Goal: Task Accomplishment & Management: Manage account settings

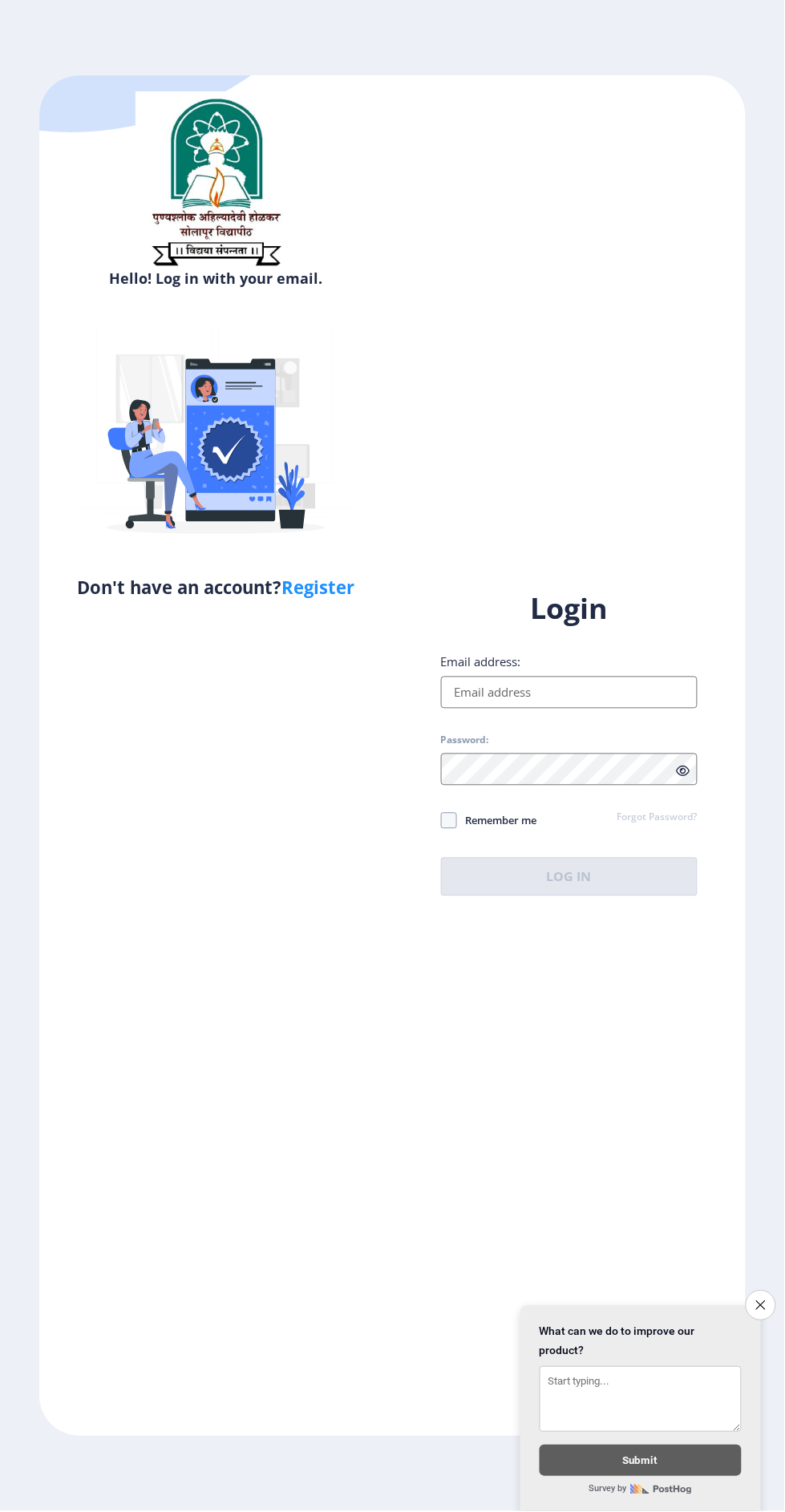
click at [585, 708] on input "Email address:" at bounding box center [569, 693] width 257 height 32
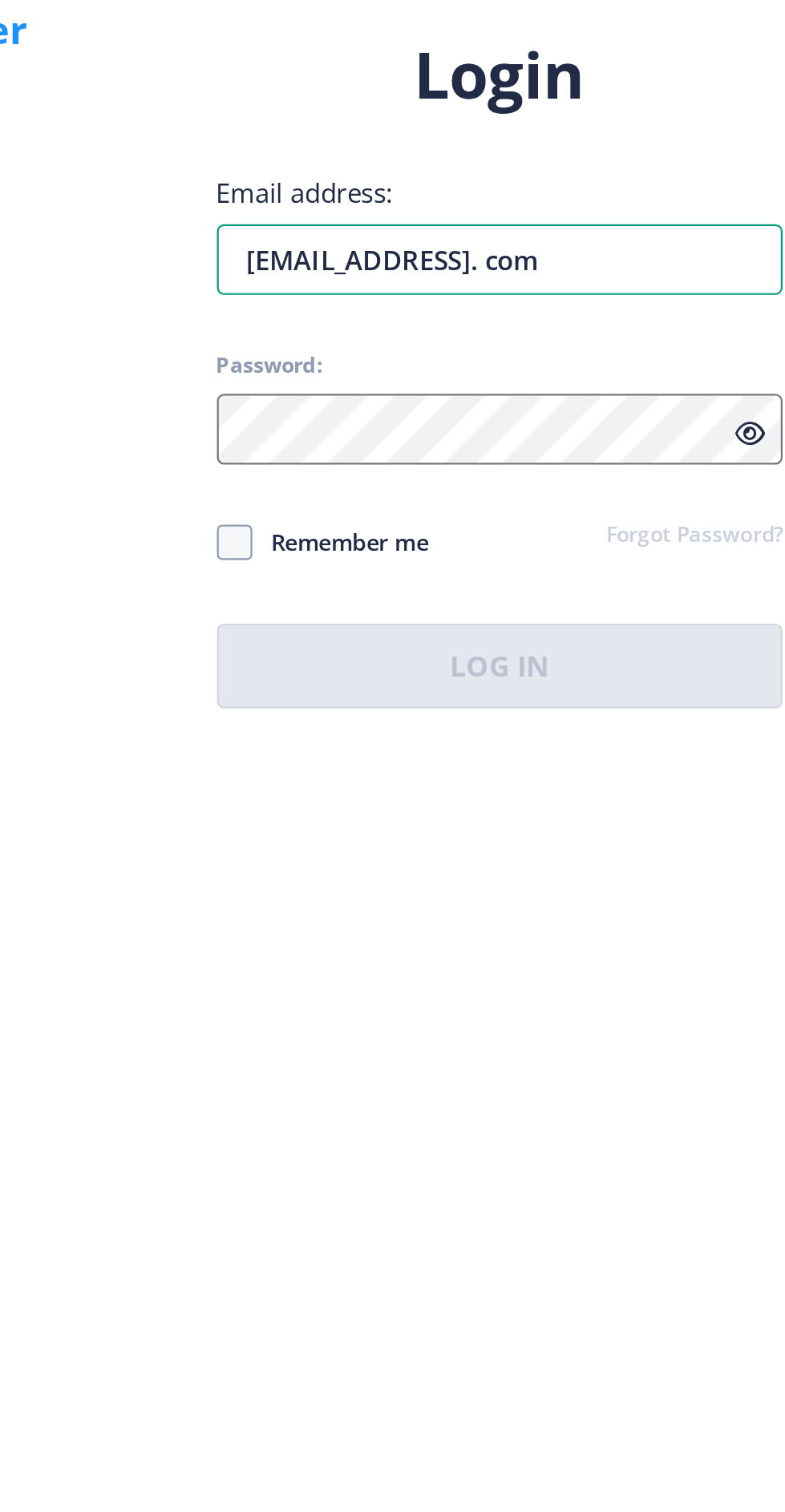
type input "[EMAIL_ADDRESS]. com"
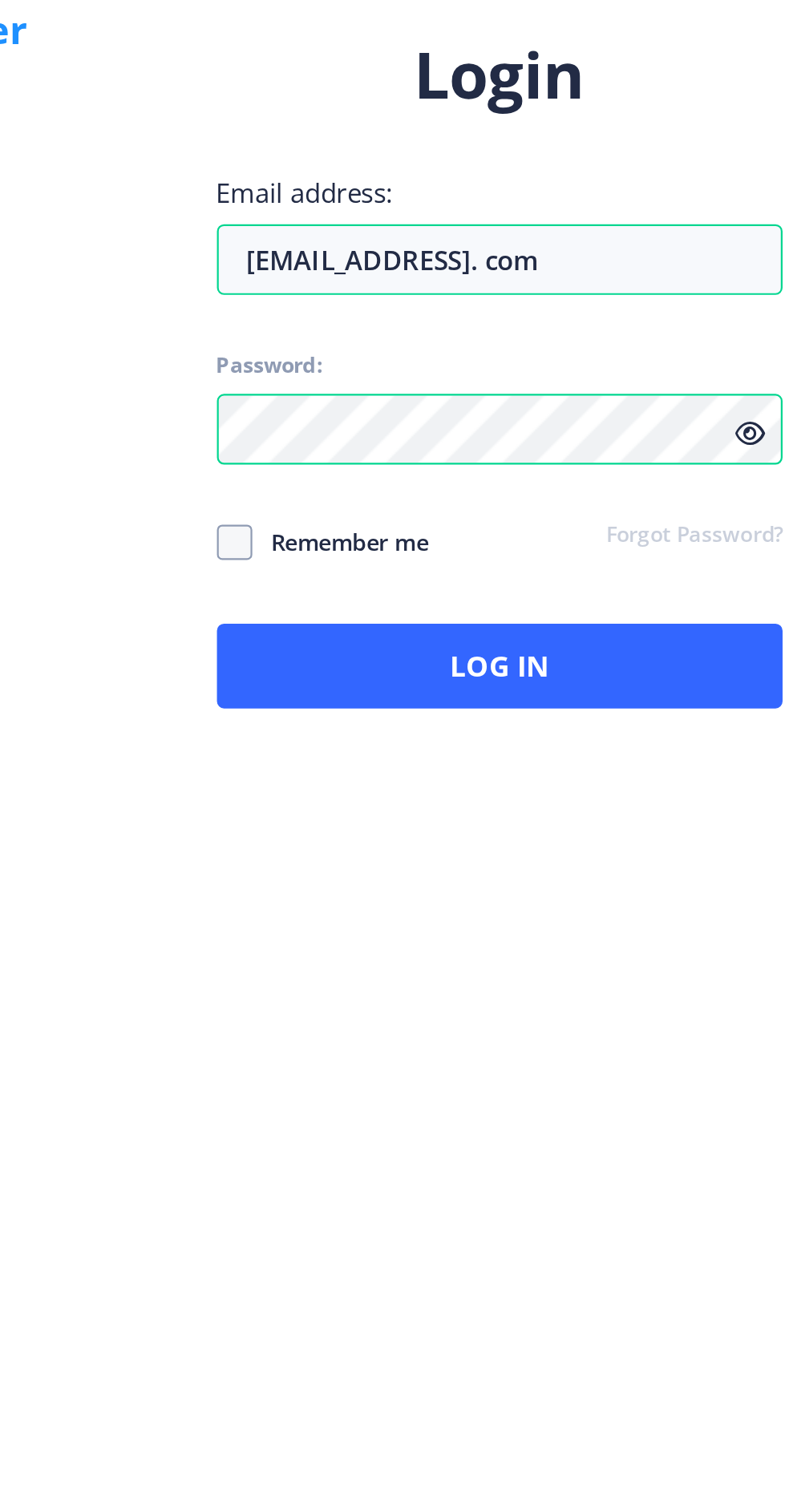
click at [450, 828] on span at bounding box center [448, 821] width 16 height 16
click at [442, 821] on input "Remember me" at bounding box center [441, 820] width 1 height 1
checkbox input "true"
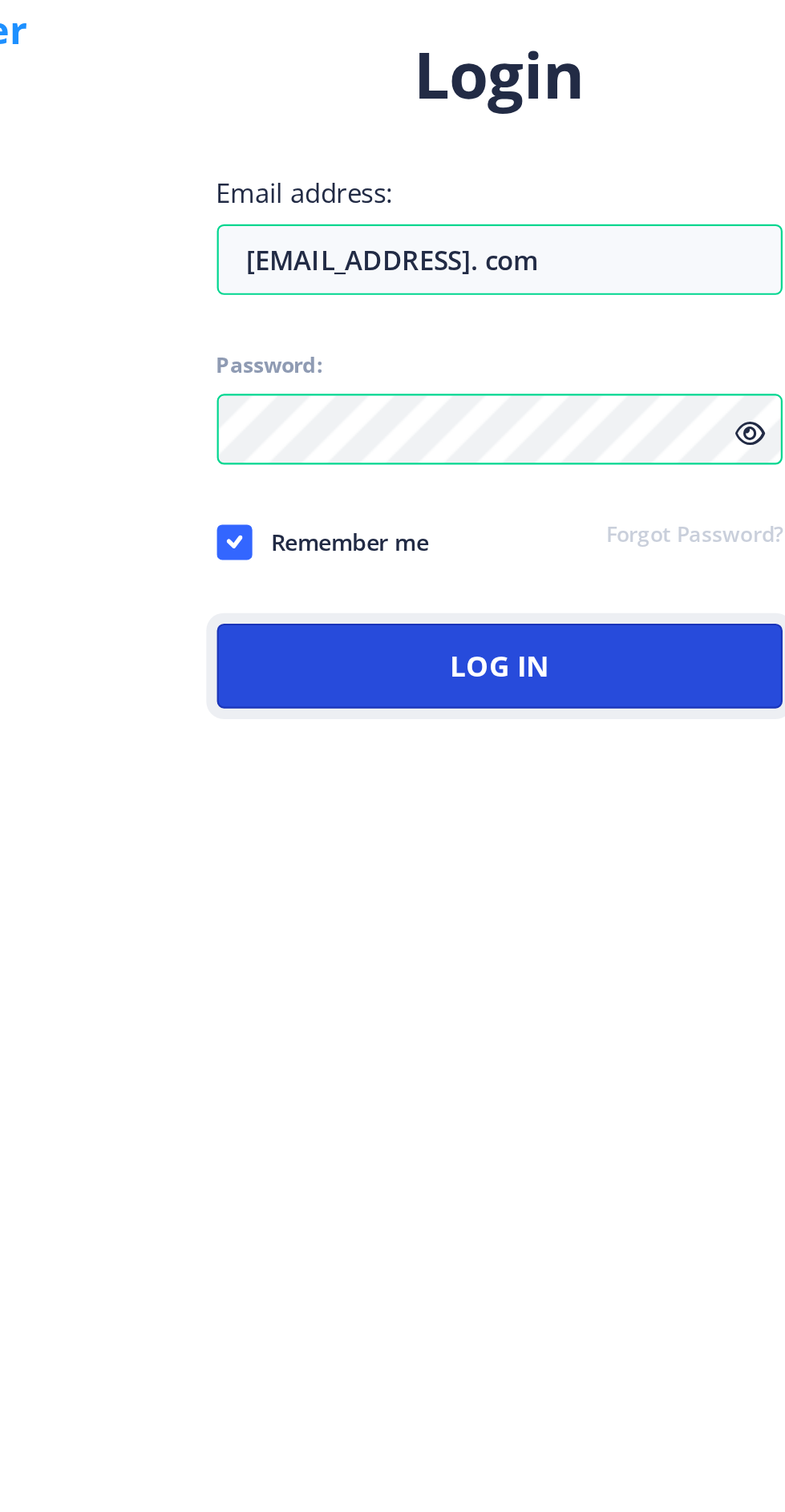
click at [600, 896] on button "Log In" at bounding box center [569, 876] width 257 height 38
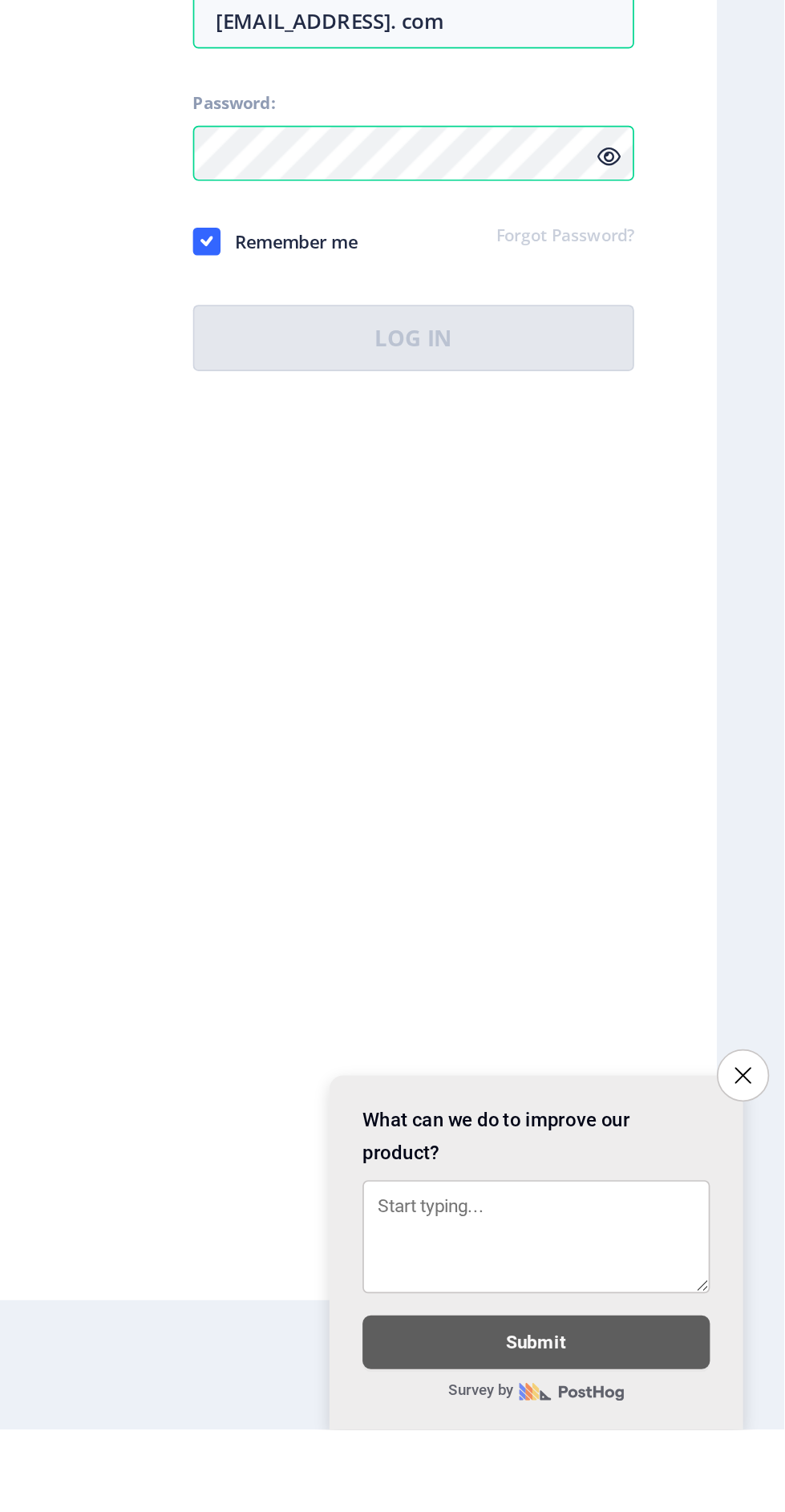
click at [765, 1321] on button "Close survey" at bounding box center [761, 1306] width 31 height 31
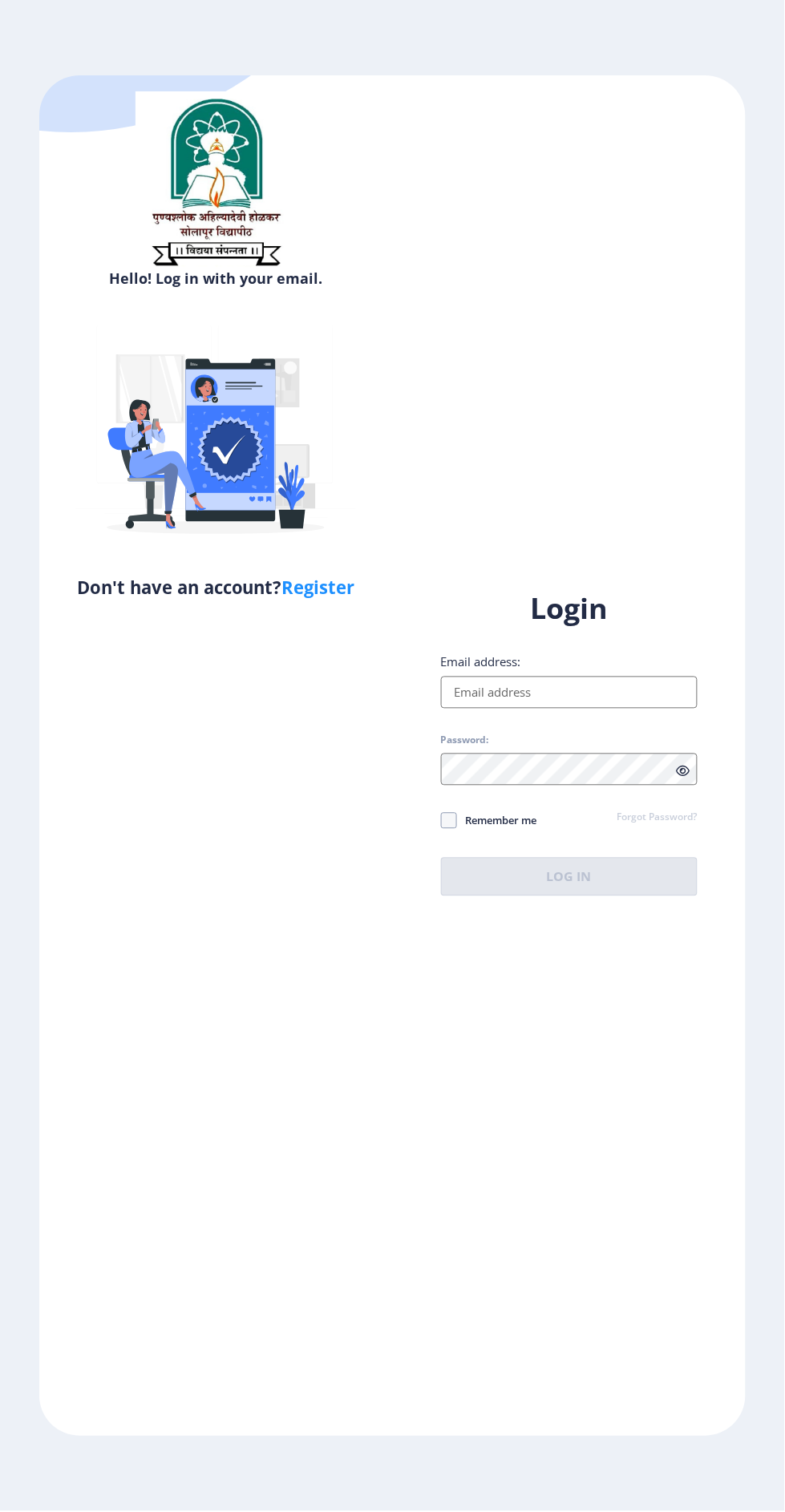
click at [604, 708] on input "Email address:" at bounding box center [569, 693] width 257 height 32
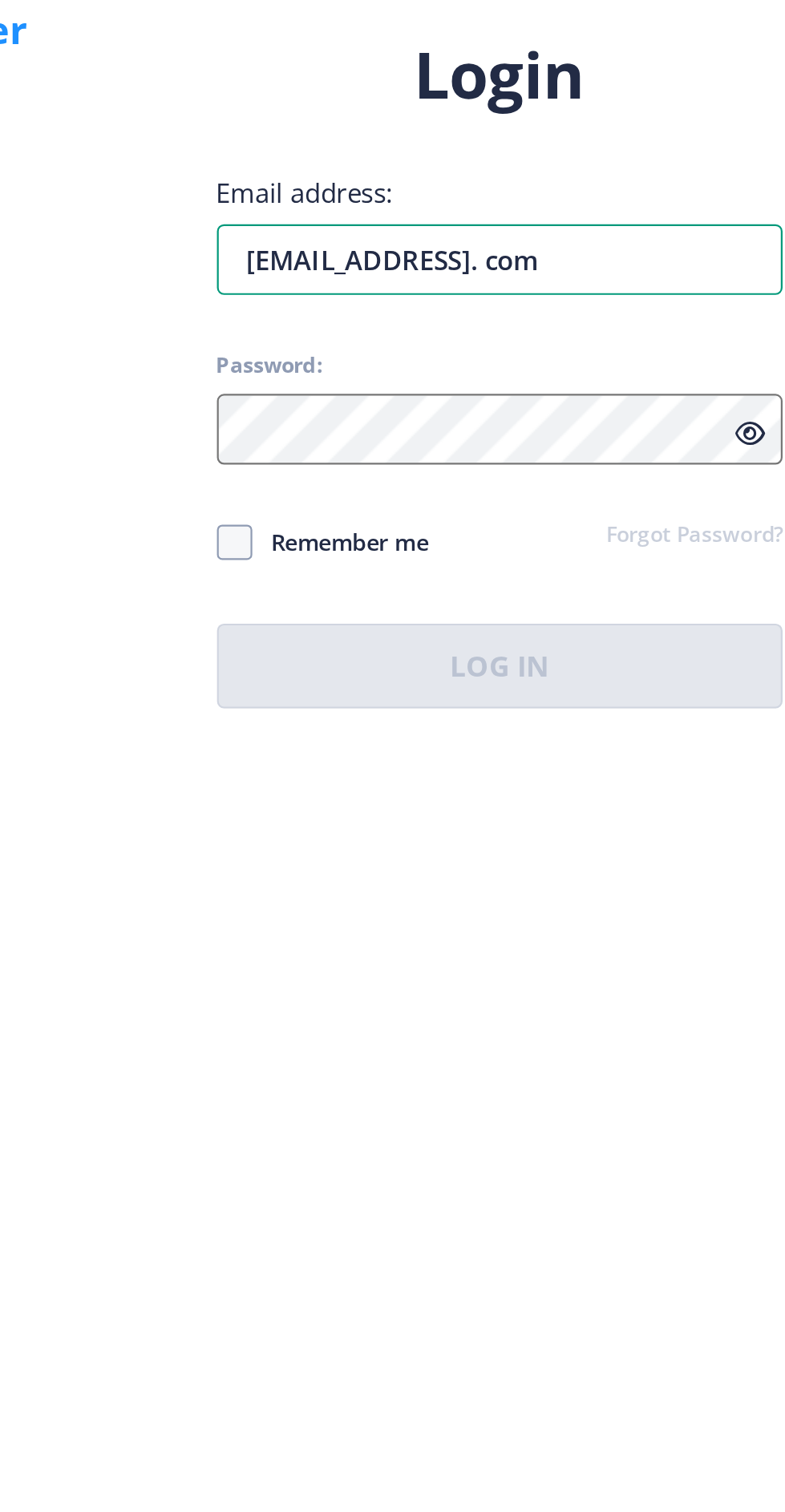
type input "[EMAIL_ADDRESS]. com"
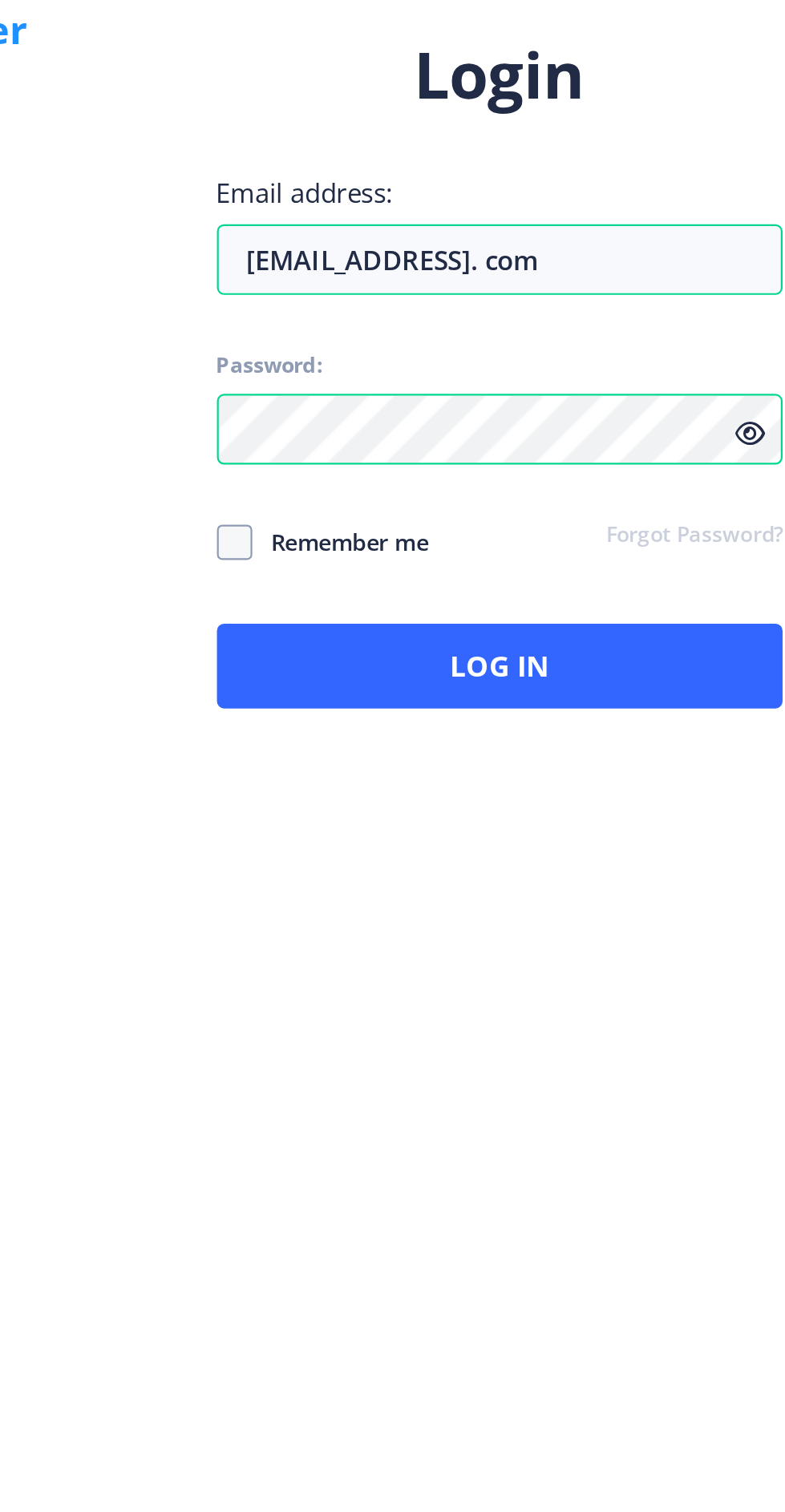
click at [453, 828] on span at bounding box center [448, 821] width 16 height 16
click at [442, 821] on input "Remember me" at bounding box center [441, 820] width 1 height 1
click at [684, 777] on icon at bounding box center [683, 771] width 14 height 12
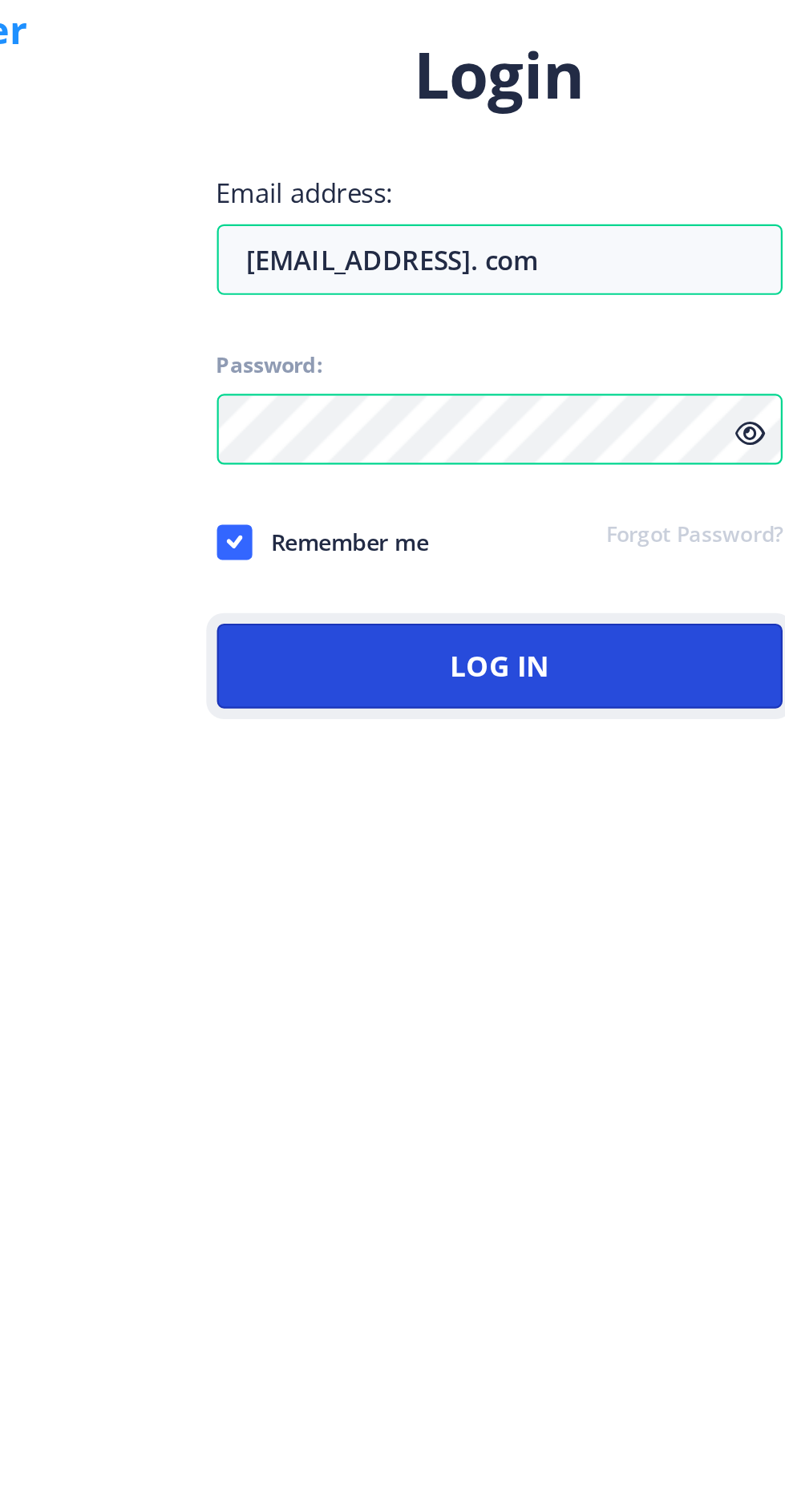
click at [594, 896] on button "Log In" at bounding box center [569, 876] width 257 height 38
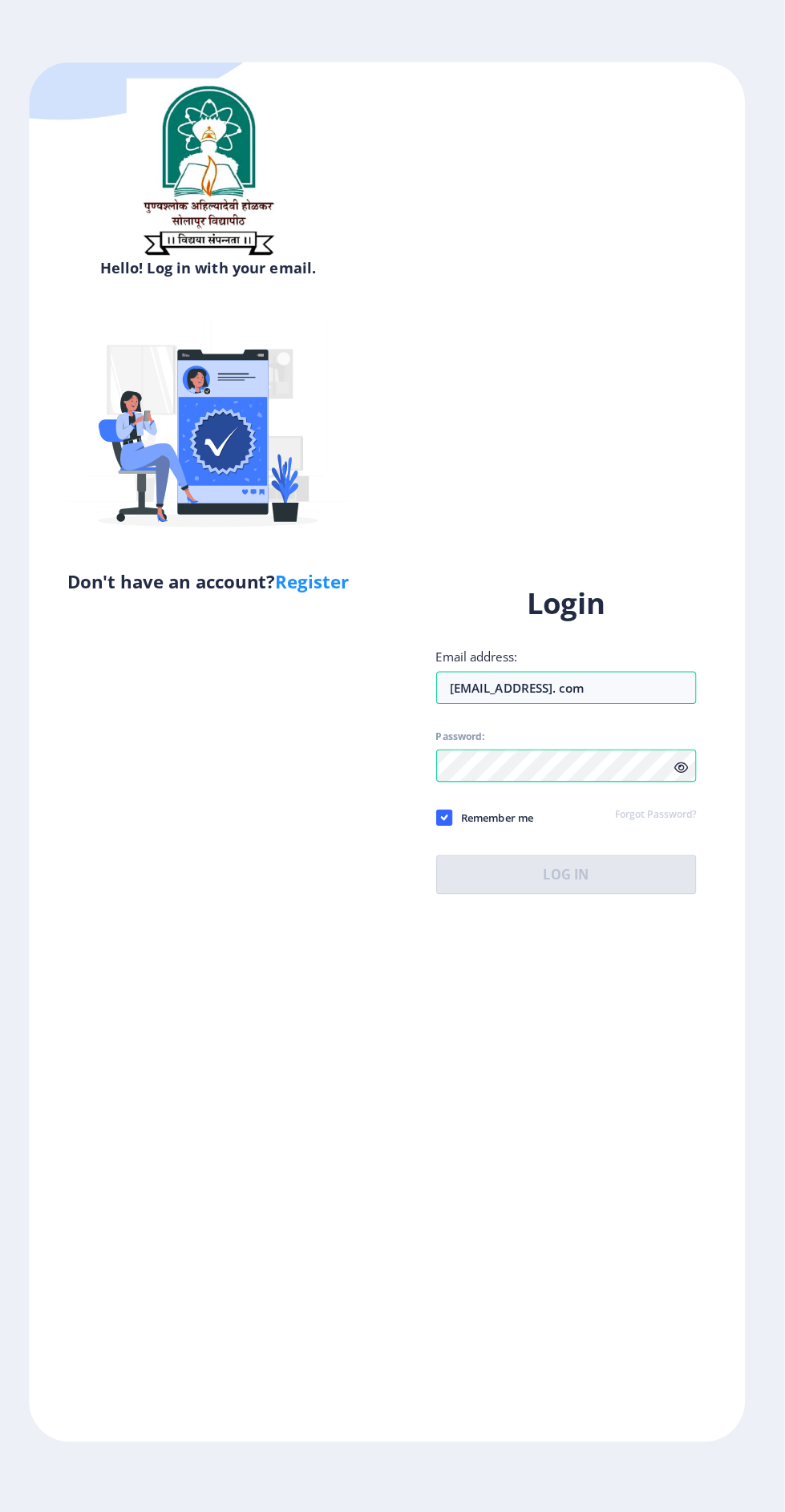
click at [448, 823] on use at bounding box center [448, 820] width 7 height 6
click at [442, 821] on input "Remember me" at bounding box center [441, 820] width 1 height 1
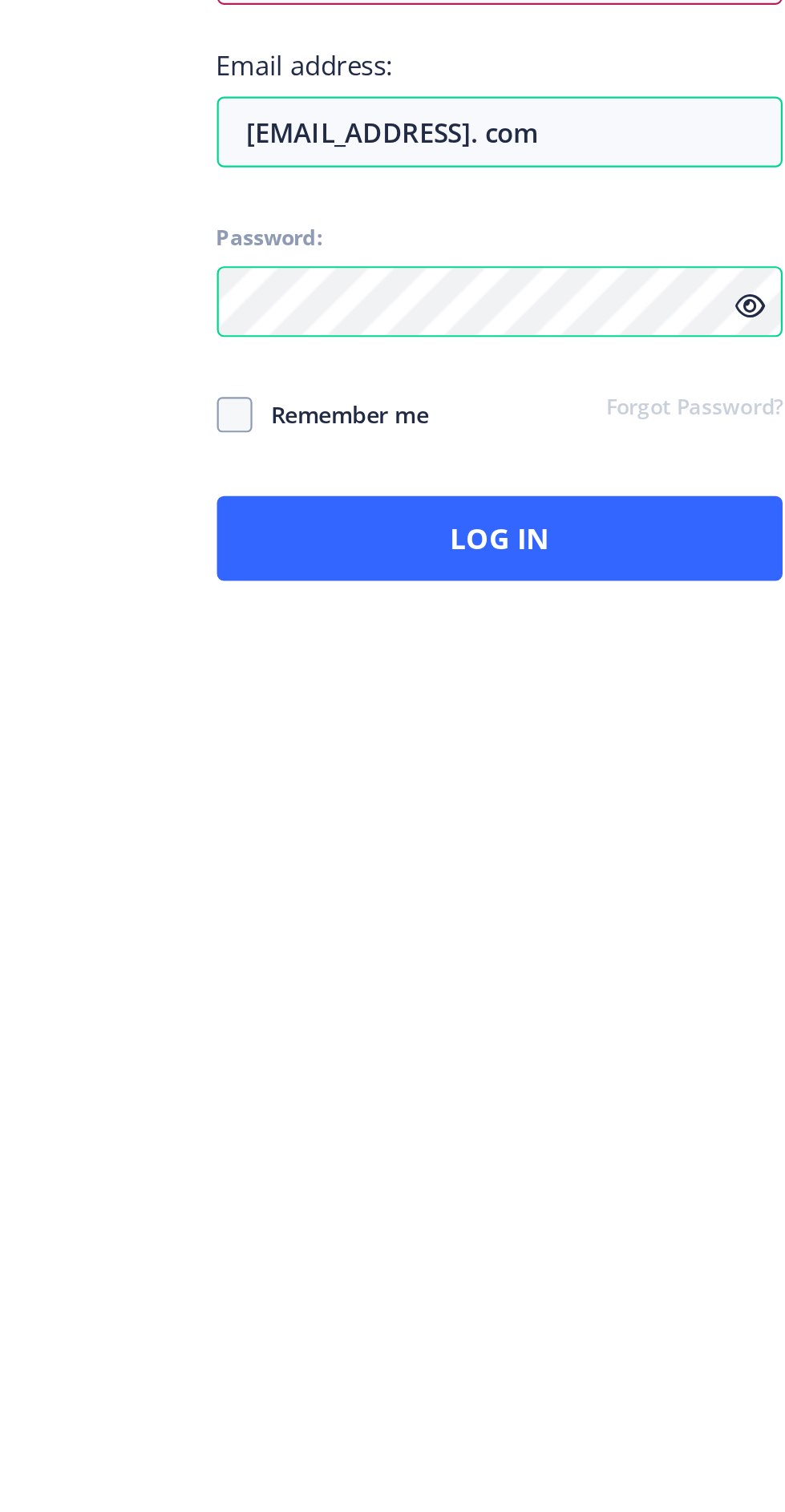
click at [453, 882] on span at bounding box center [448, 874] width 16 height 16
click at [442, 874] on input "Remember me" at bounding box center [441, 874] width 1 height 1
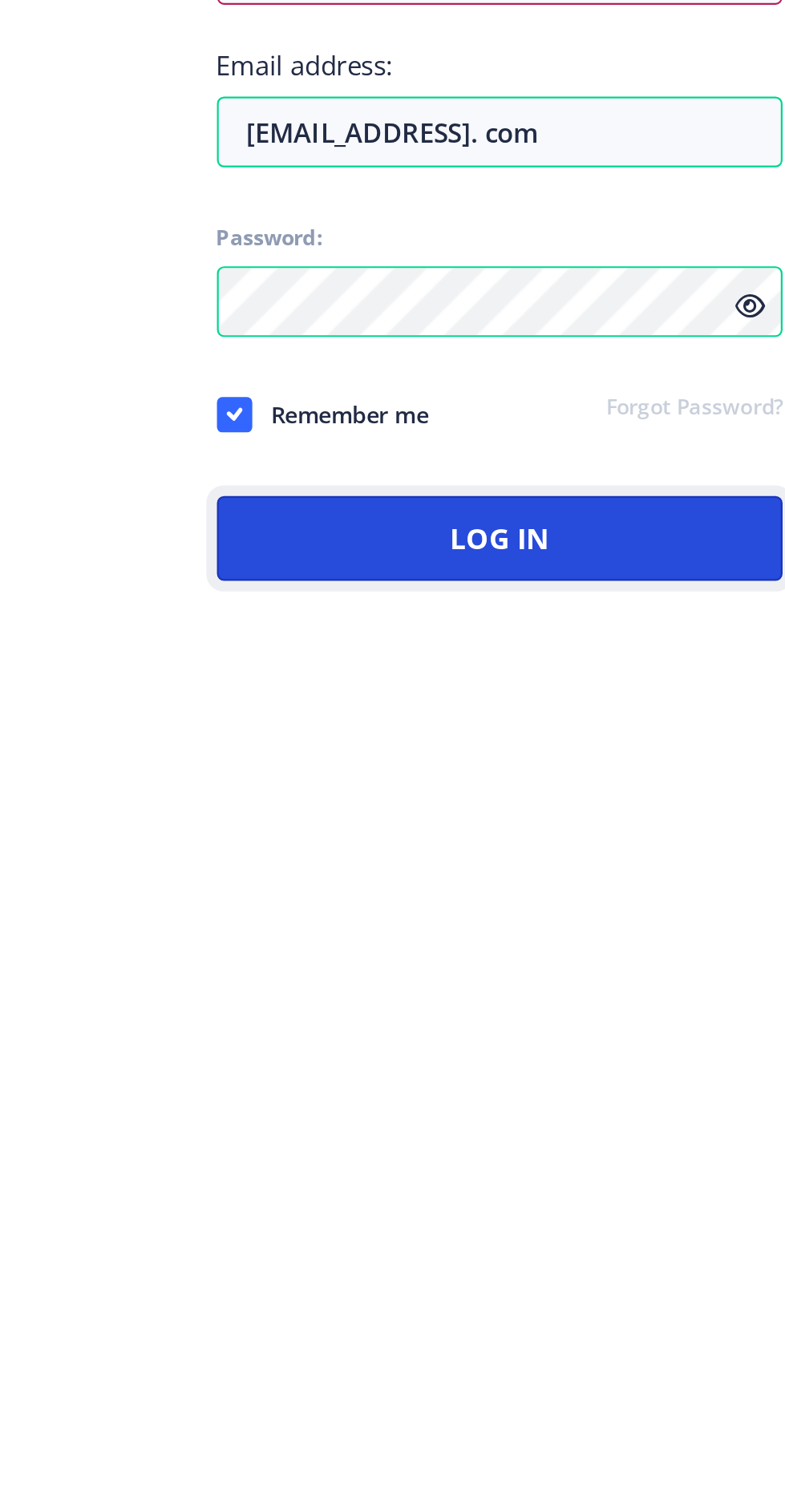
click at [589, 949] on button "Log In" at bounding box center [569, 930] width 257 height 38
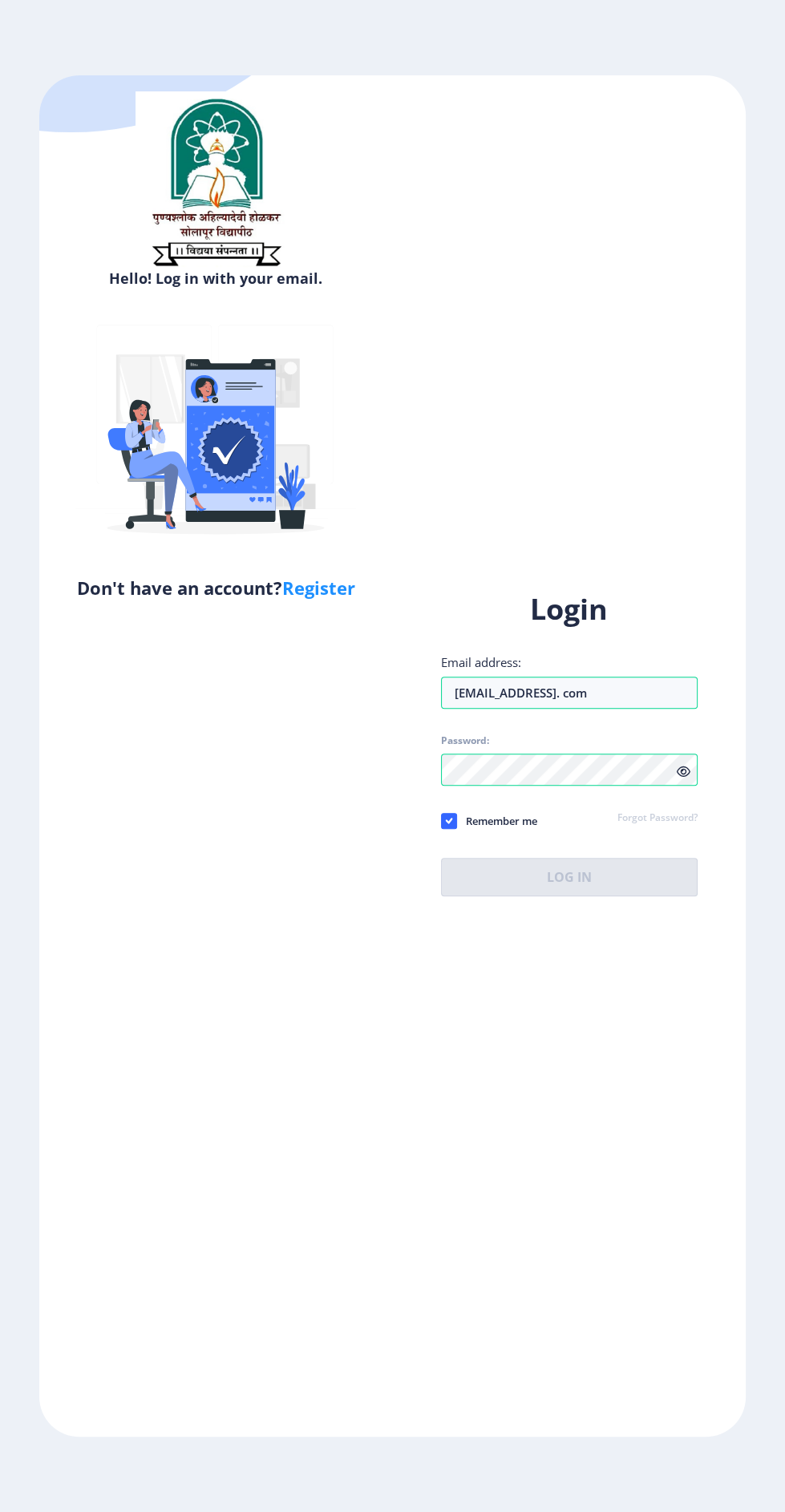
click at [448, 823] on use at bounding box center [448, 820] width 7 height 6
click at [442, 821] on input "Remember me" at bounding box center [441, 820] width 1 height 1
checkbox input "false"
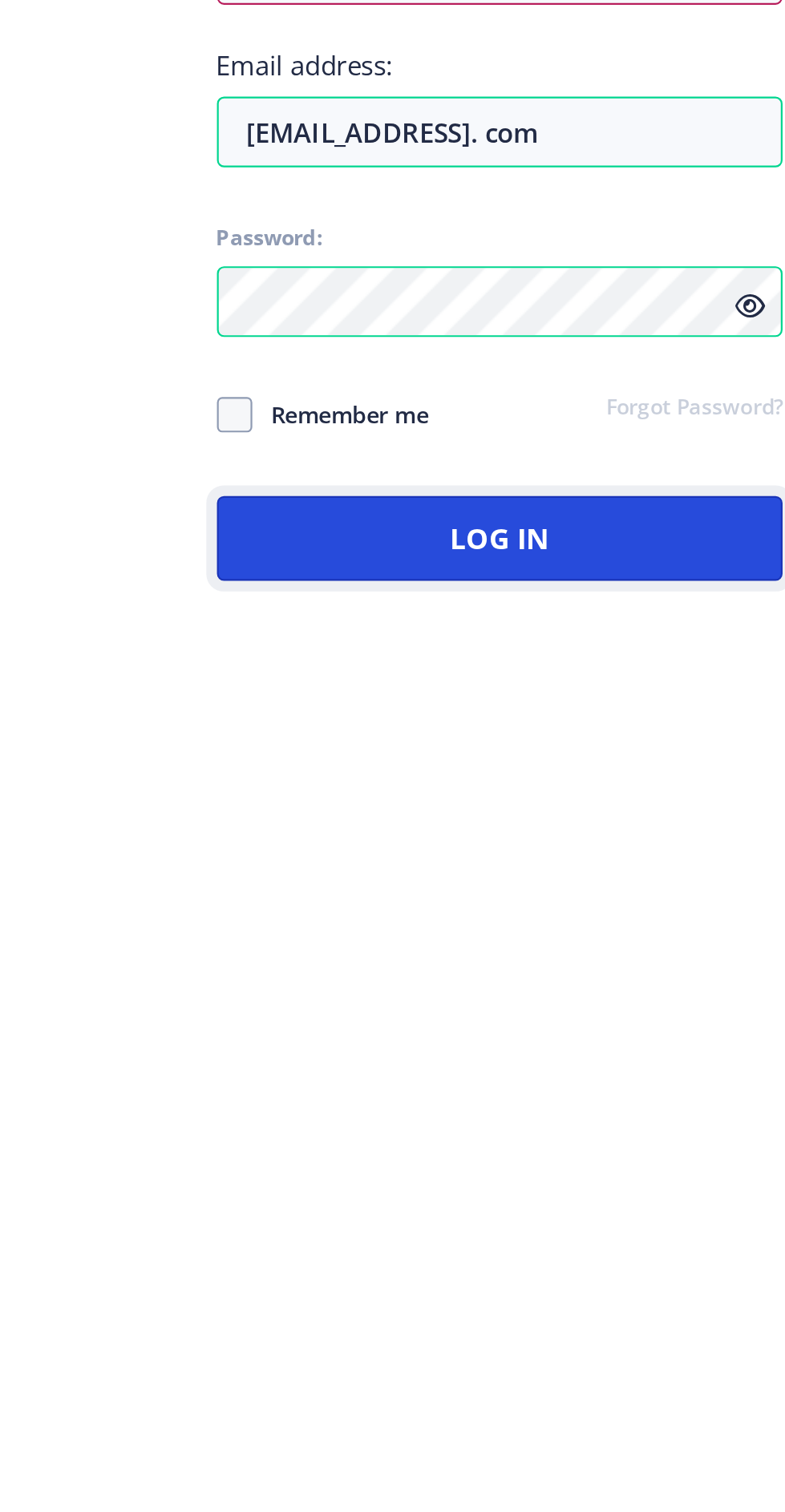
click at [607, 949] on button "Log In" at bounding box center [569, 930] width 257 height 38
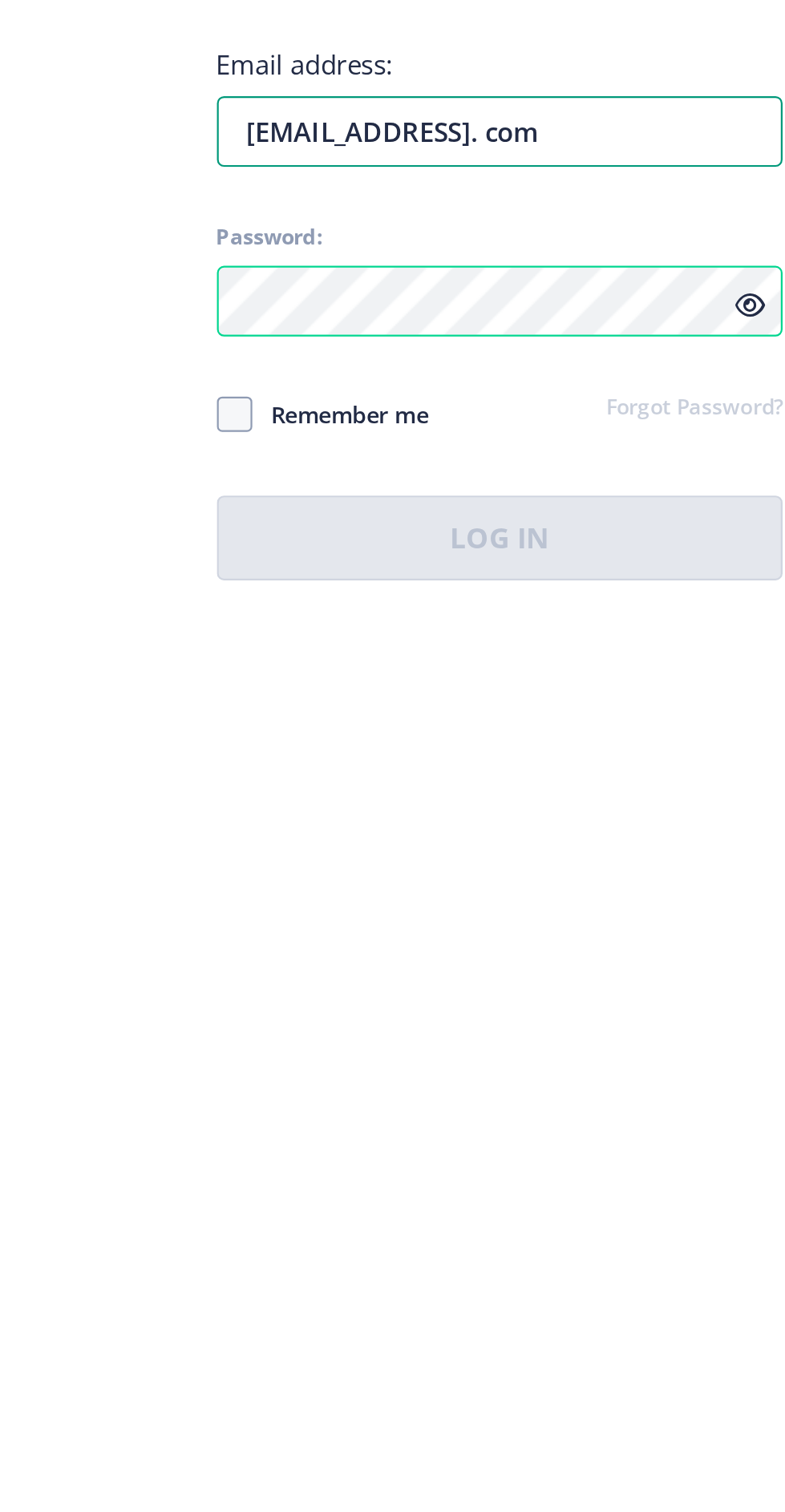
click at [456, 748] on div "Login Email address: dubalcs89@gmail. com Password: Remember me Forgot Password…" at bounding box center [569, 742] width 257 height 305
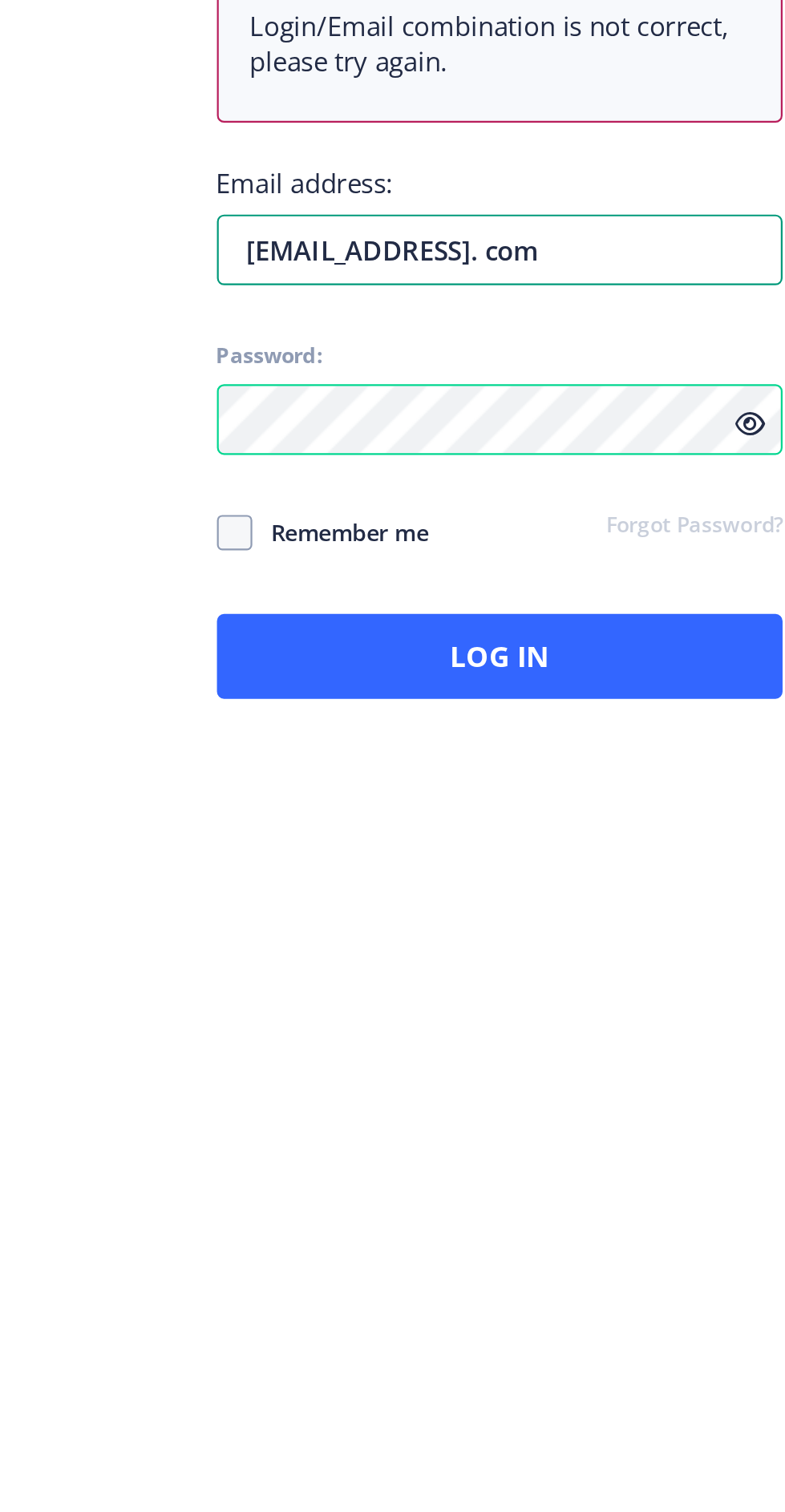
click at [635, 762] on input "[EMAIL_ADDRESS]. com" at bounding box center [569, 747] width 257 height 32
click at [557, 762] on input "[EMAIL_ADDRESS]. com" at bounding box center [569, 747] width 257 height 32
click at [570, 762] on input "[EMAIL_ADDRESS]. com" at bounding box center [569, 747] width 257 height 32
type input "dubalcs89@gmail.com"
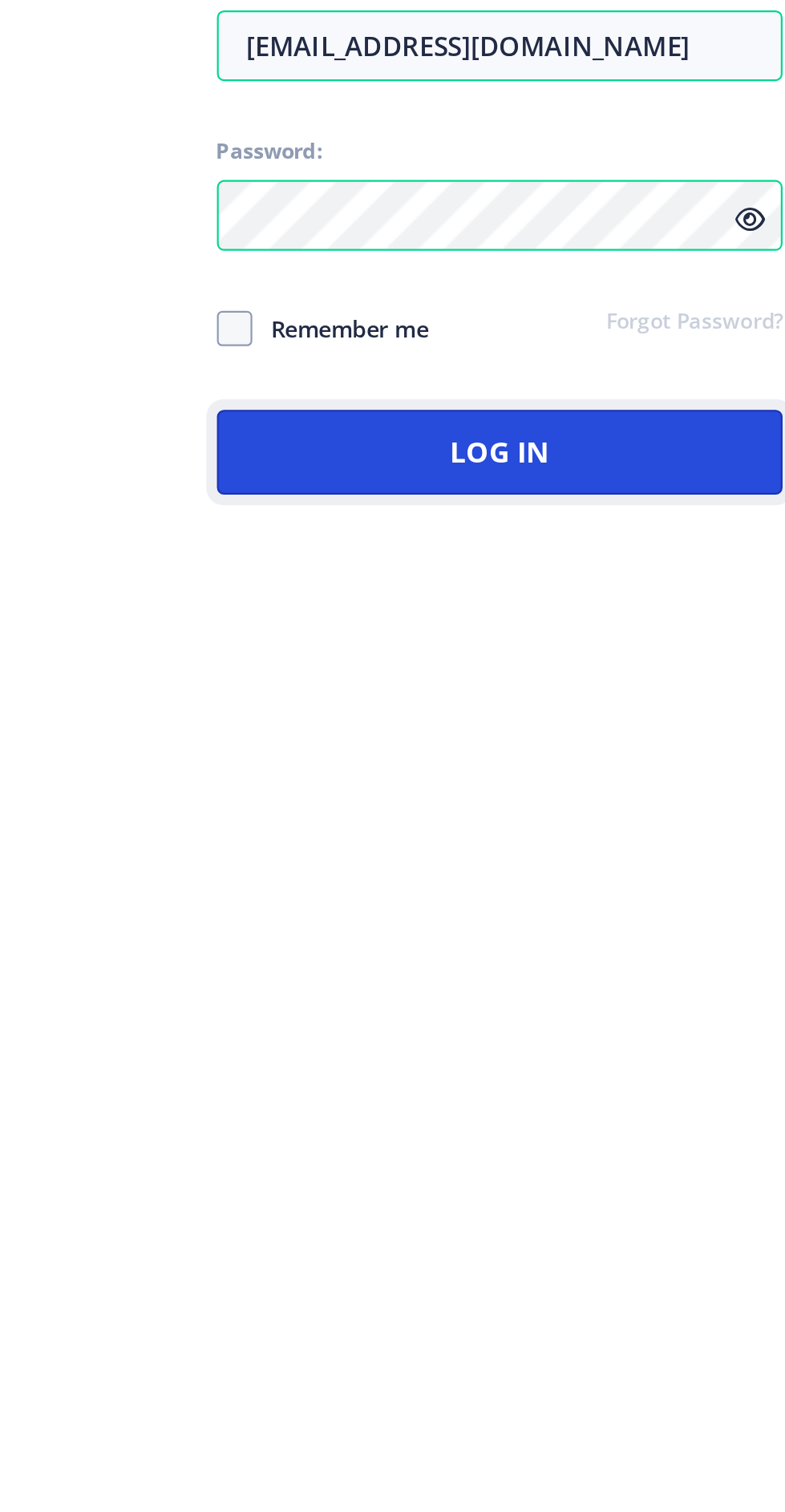
click at [568, 949] on button "Log In" at bounding box center [569, 930] width 257 height 38
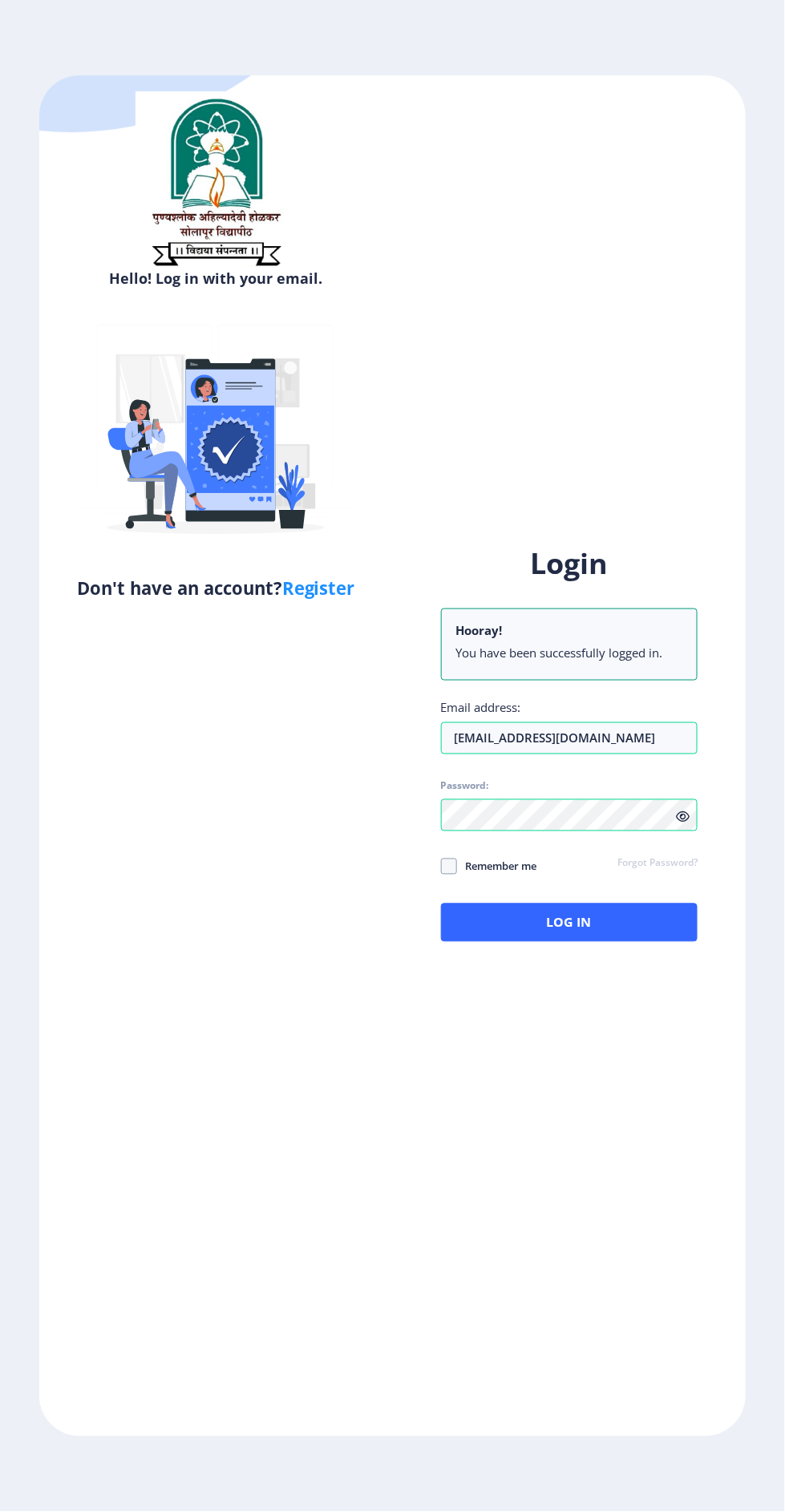
click at [450, 874] on span at bounding box center [448, 866] width 16 height 16
click at [442, 867] on input "Remember me" at bounding box center [441, 866] width 1 height 1
checkbox input "true"
